Goal: Find specific page/section: Find specific page/section

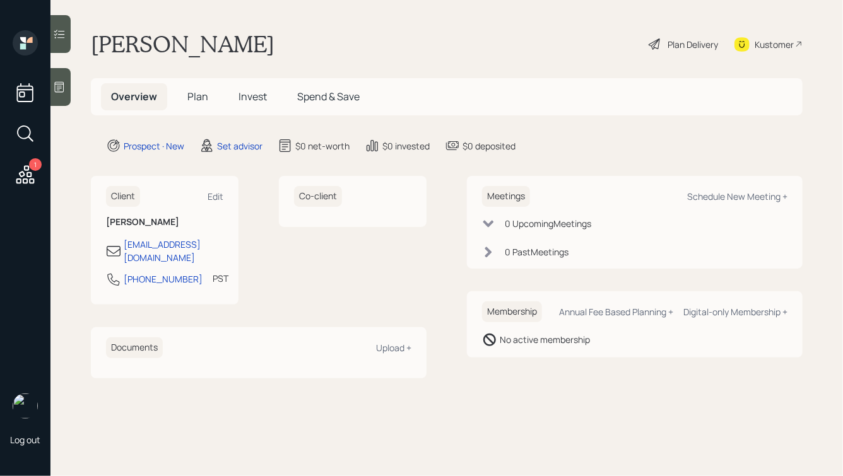
click at [66, 88] on div at bounding box center [60, 87] width 20 height 38
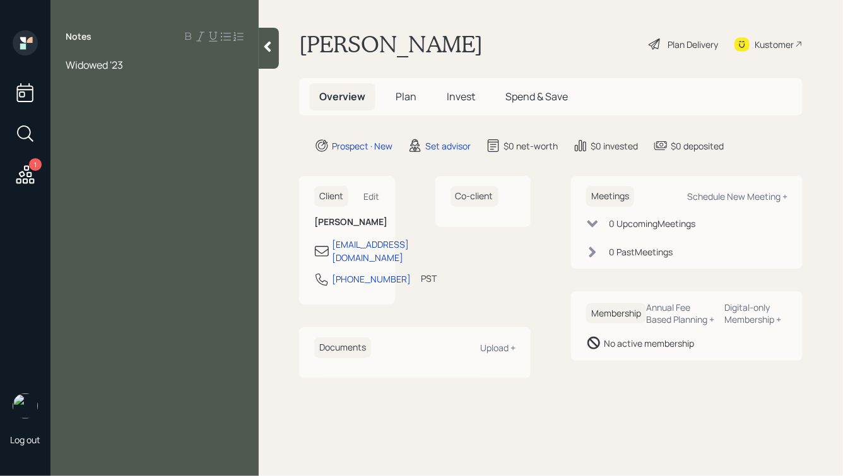
click at [267, 47] on icon at bounding box center [267, 47] width 7 height 11
